Goal: Information Seeking & Learning: Learn about a topic

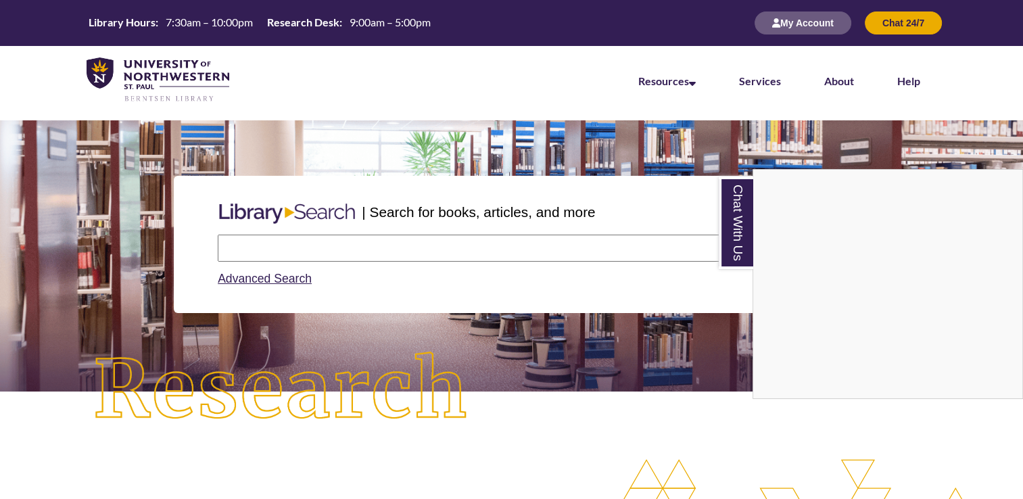
click at [251, 278] on div "Chat With Us" at bounding box center [511, 249] width 1023 height 499
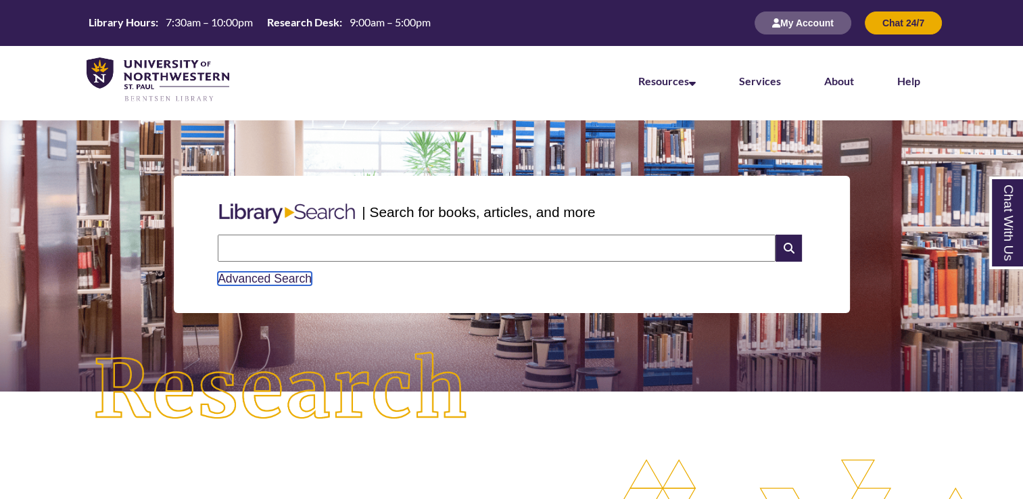
click at [251, 274] on link "Advanced Search" at bounding box center [265, 279] width 94 height 14
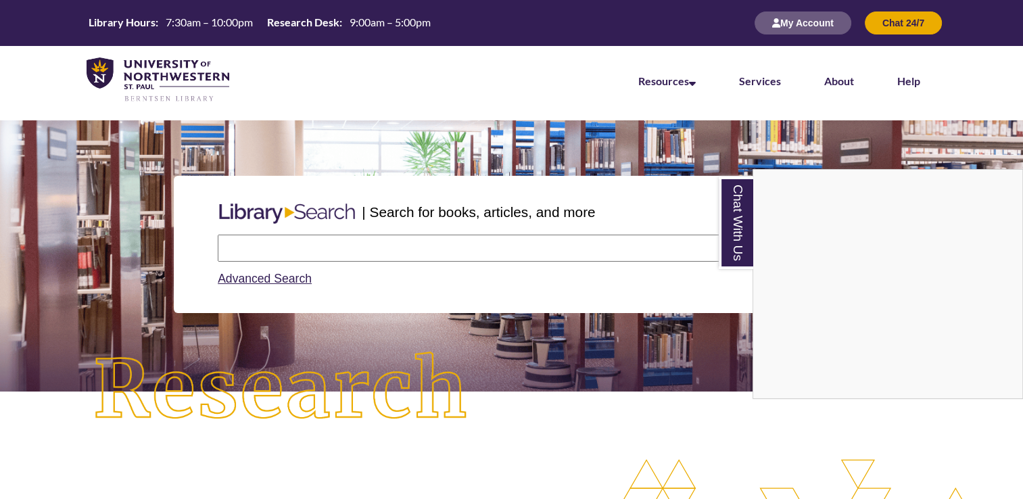
click at [271, 239] on div "Chat With Us" at bounding box center [511, 249] width 1023 height 499
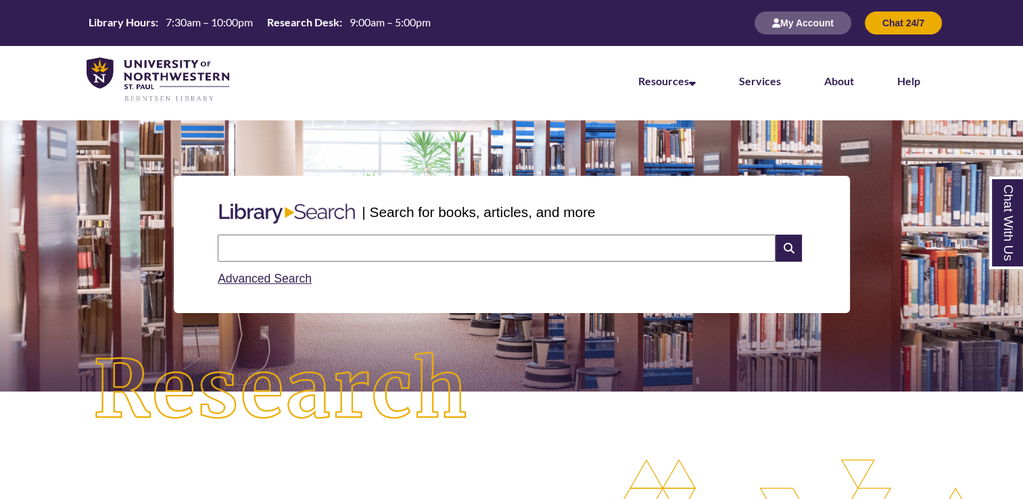
click at [273, 245] on input "text" at bounding box center [497, 248] width 558 height 27
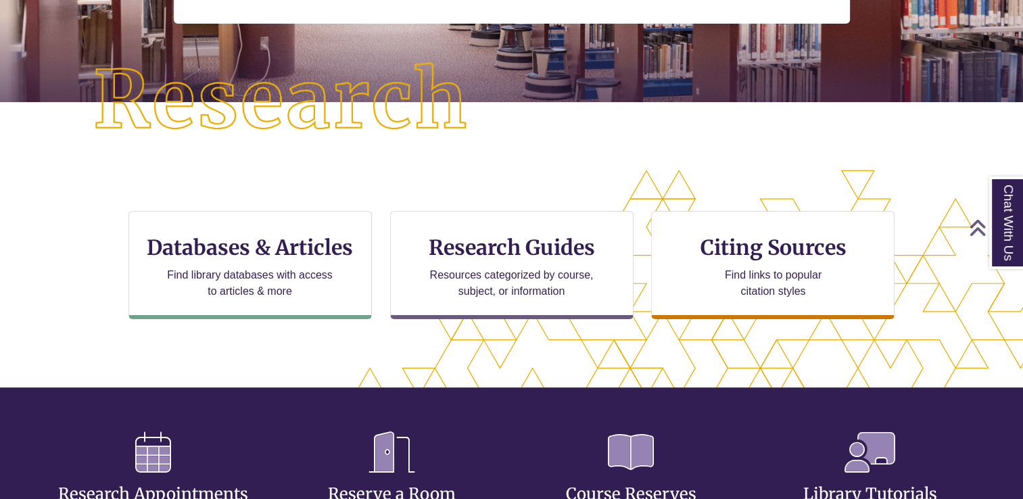
scroll to position [292, 0]
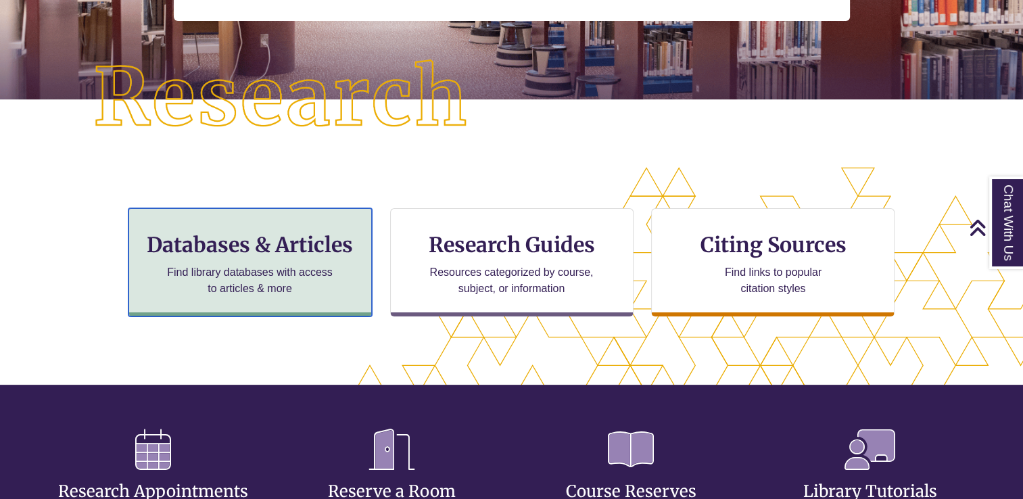
click at [296, 257] on div "Databases & Articles Find library databases with access to articles & more" at bounding box center [249, 262] width 243 height 108
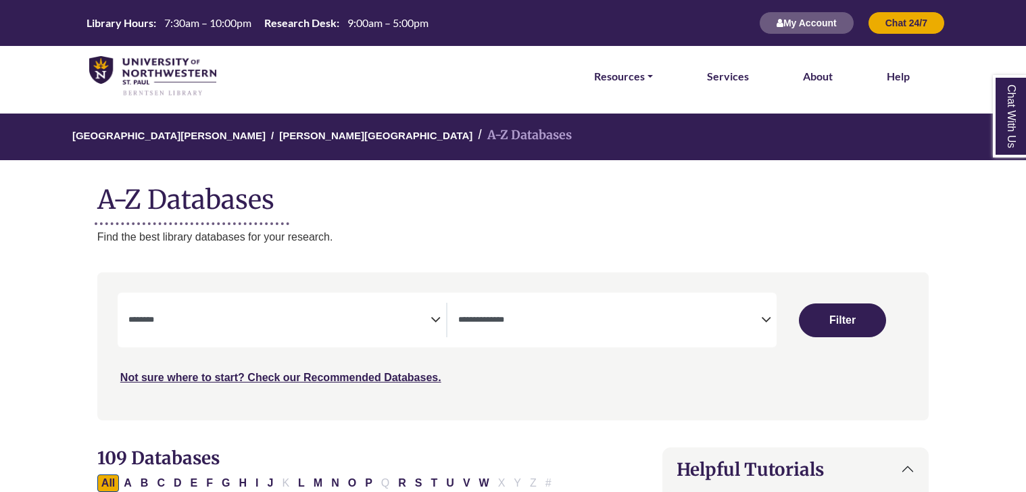
select select "Database Subject Filter"
select select "Database Types Filter"
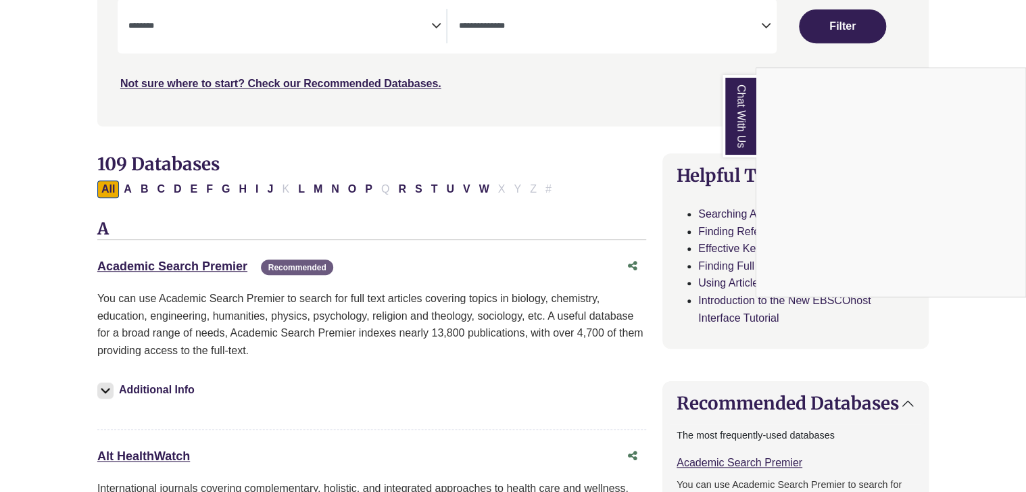
scroll to position [297, 0]
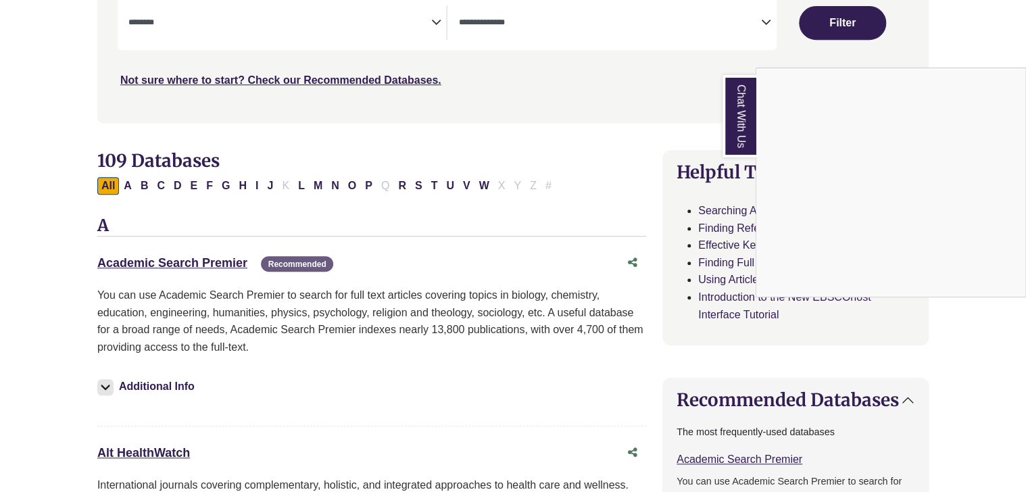
click at [358, 182] on div "Chat With Us" at bounding box center [513, 246] width 1026 height 492
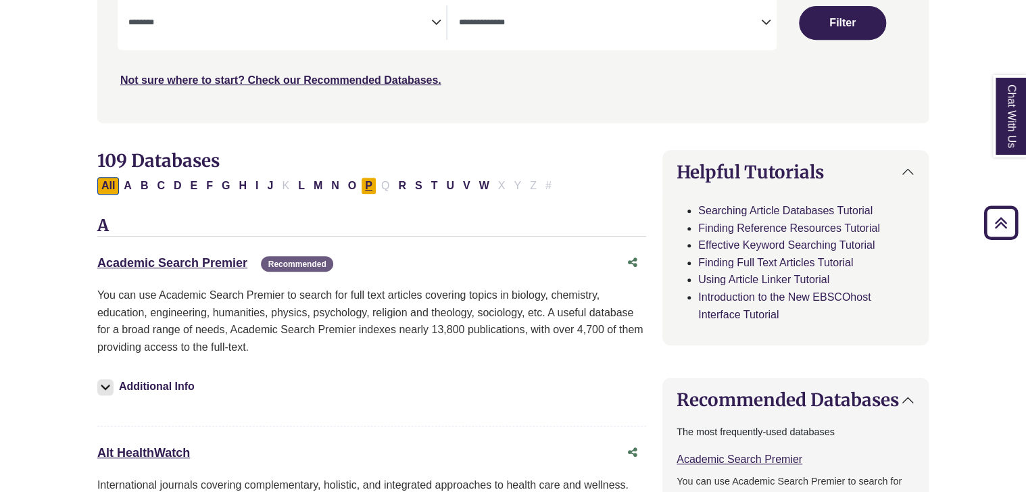
click at [361, 183] on button "P" at bounding box center [369, 186] width 16 height 18
select select "Database Subject Filter"
select select "Database Types Filter"
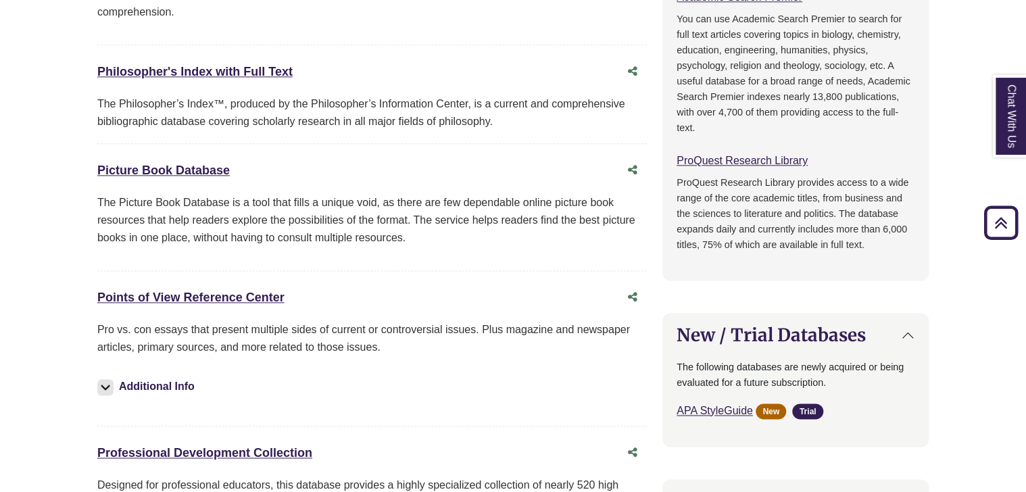
scroll to position [761, 0]
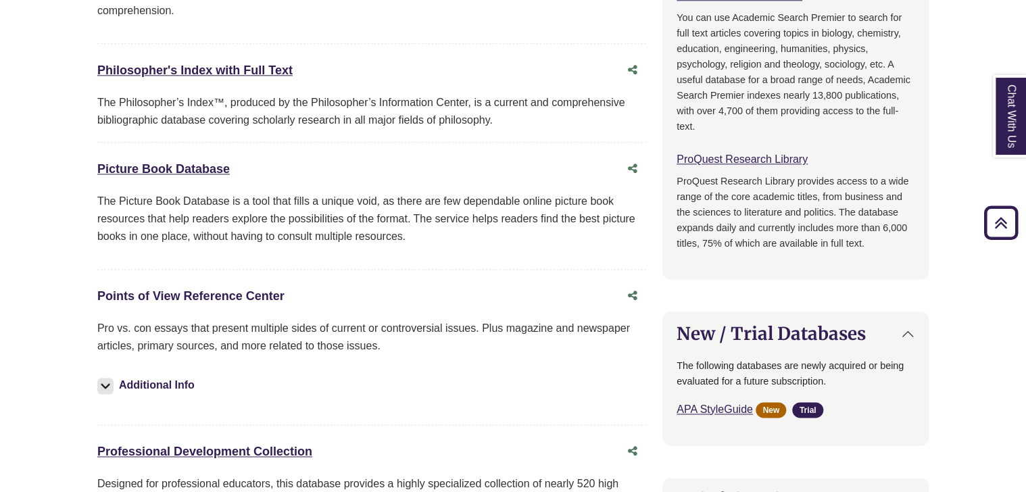
click at [249, 291] on link "Points of View Reference Center This link opens in a new window" at bounding box center [190, 296] width 187 height 14
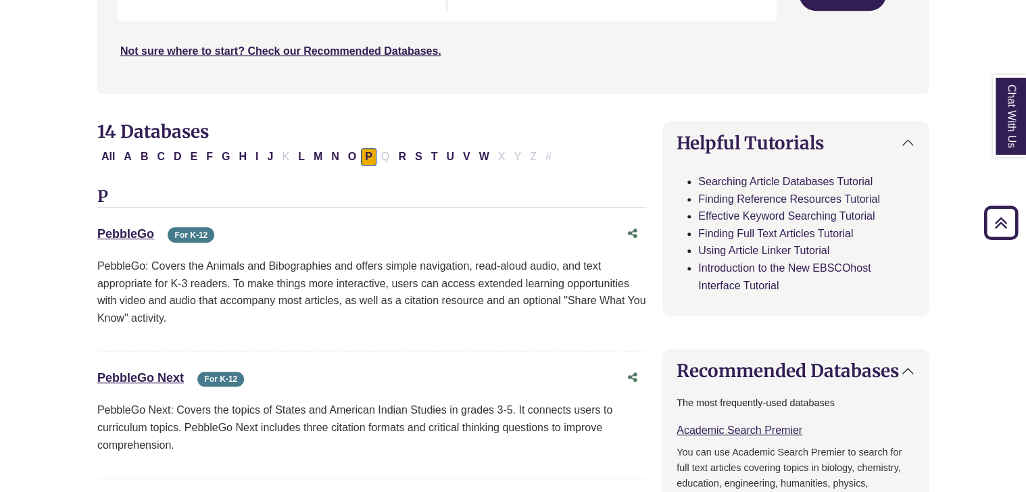
scroll to position [0, 0]
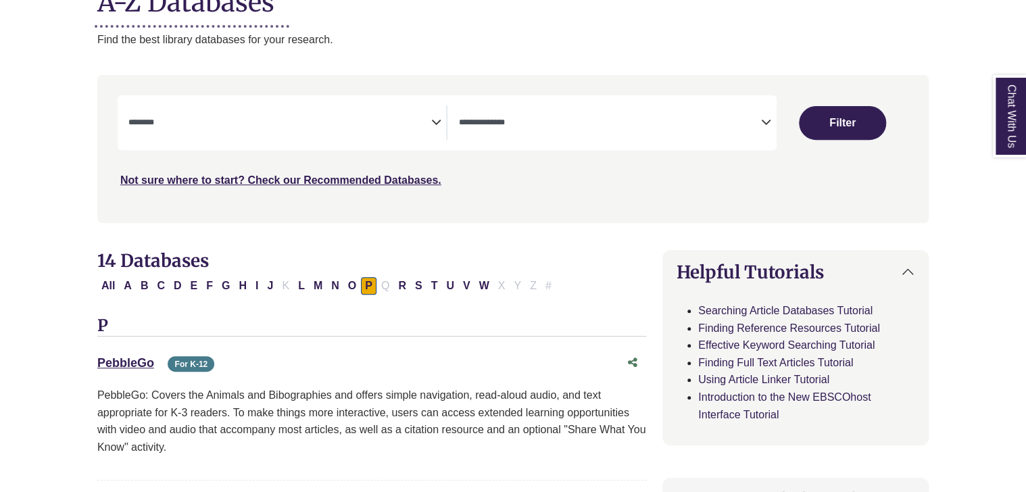
select select "Database Subject Filter"
select select "Database Types Filter"
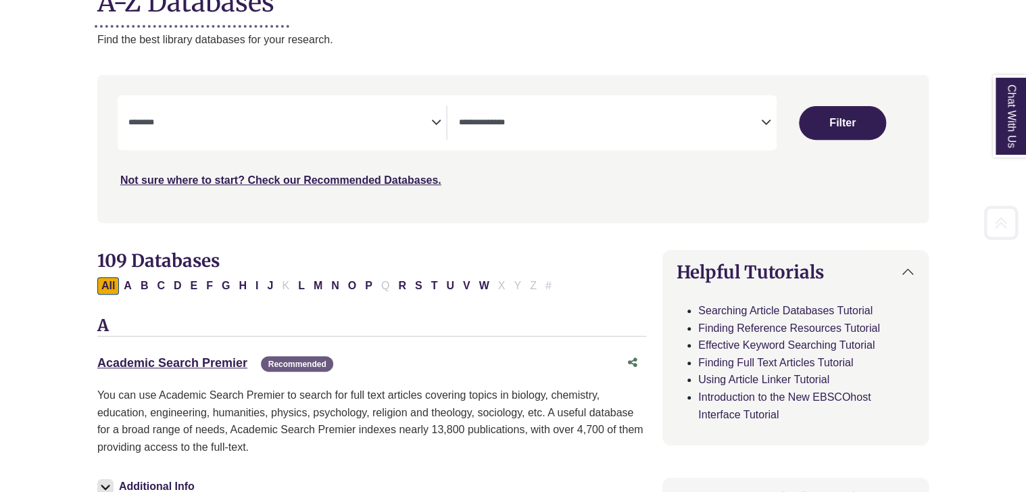
scroll to position [297, 0]
